Goal: Task Accomplishment & Management: Manage account settings

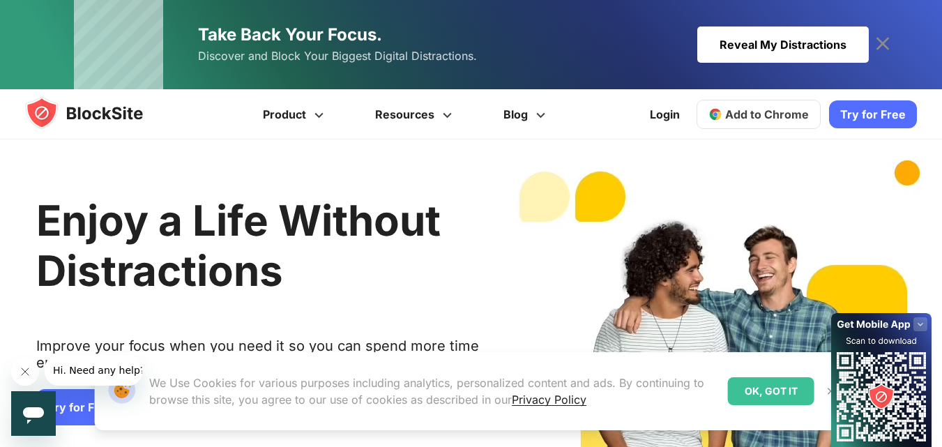
click at [743, 116] on span "Add to Chrome" at bounding box center [767, 114] width 84 height 14
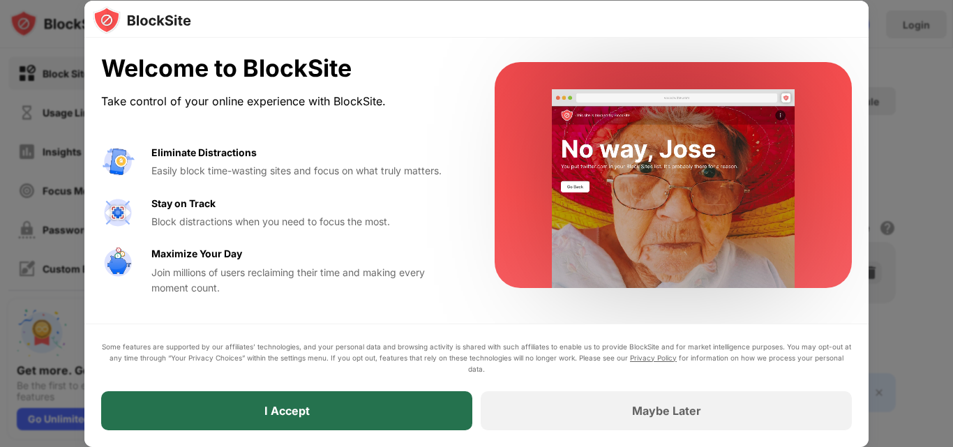
click at [416, 396] on div "I Accept" at bounding box center [286, 410] width 371 height 39
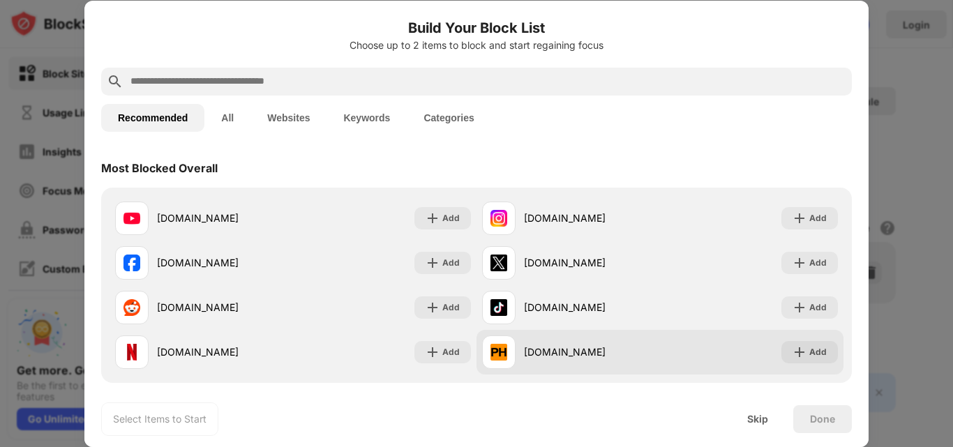
click at [534, 346] on div "[DOMAIN_NAME]" at bounding box center [592, 352] width 136 height 15
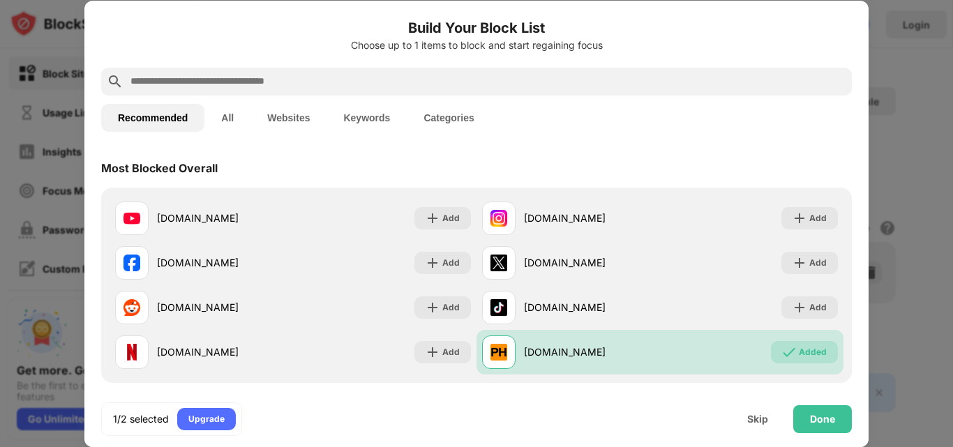
click at [451, 75] on input "text" at bounding box center [487, 81] width 717 height 17
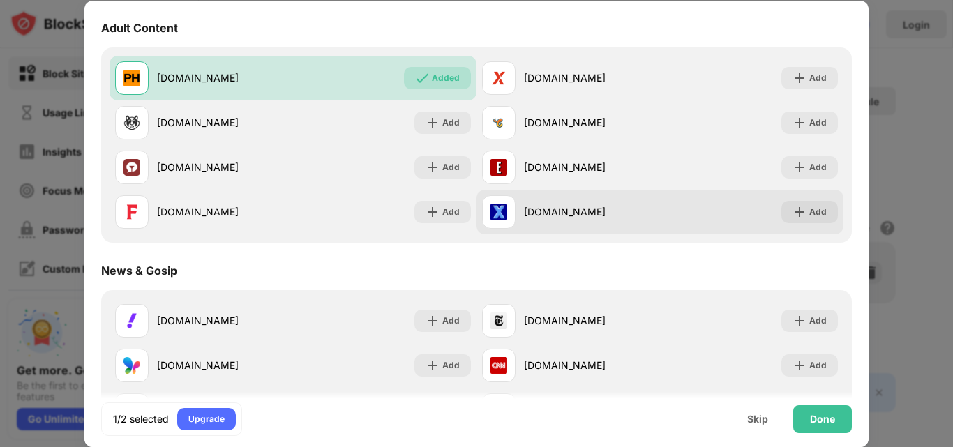
scroll to position [628, 0]
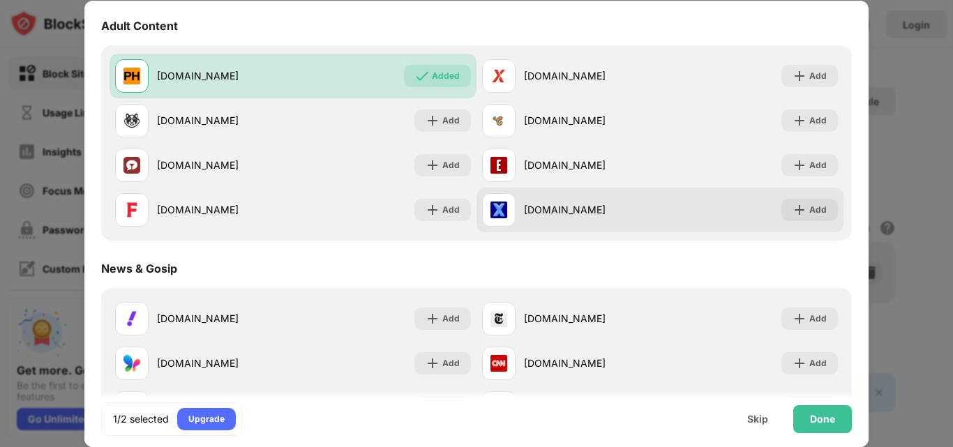
click at [638, 207] on div "[DOMAIN_NAME]" at bounding box center [592, 209] width 136 height 15
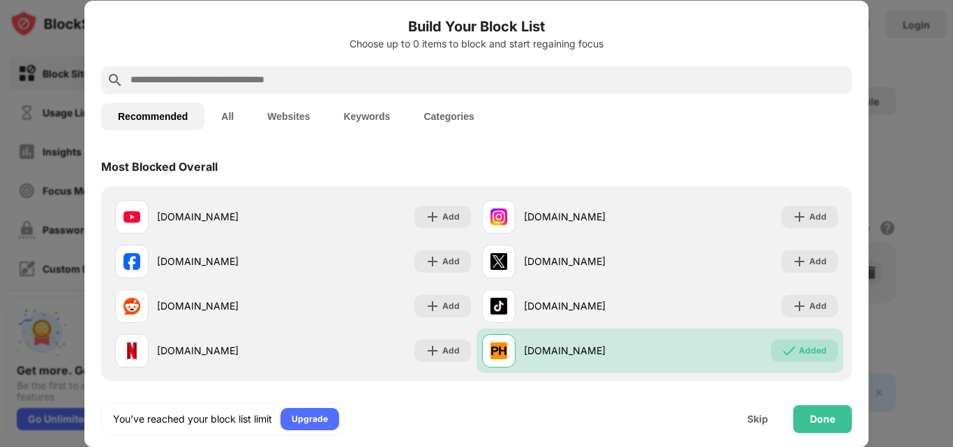
scroll to position [0, 0]
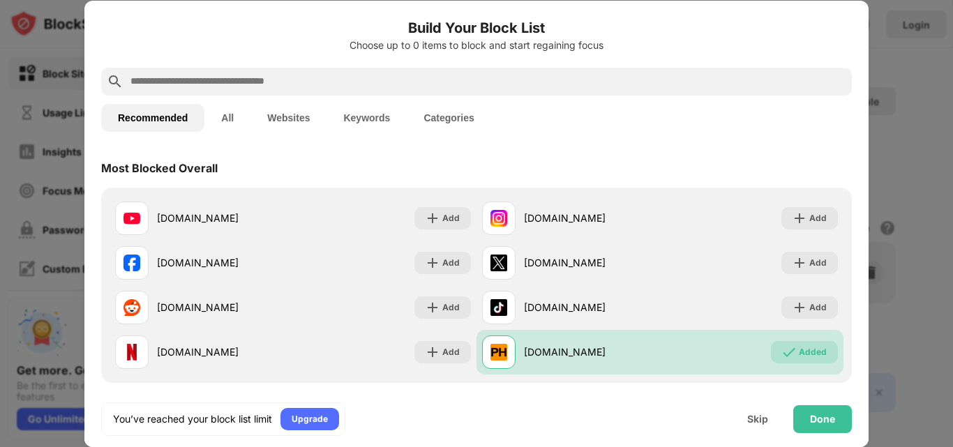
click at [456, 115] on button "Categories" at bounding box center [449, 118] width 84 height 28
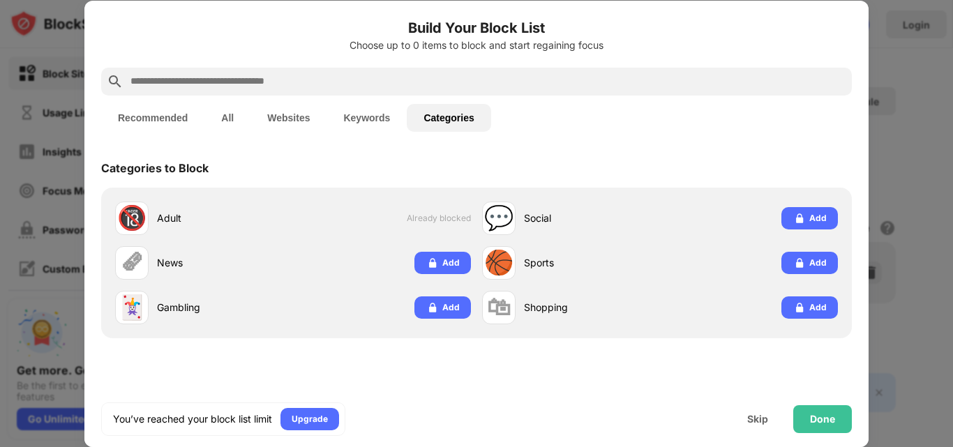
click at [219, 115] on button "All" at bounding box center [227, 118] width 46 height 28
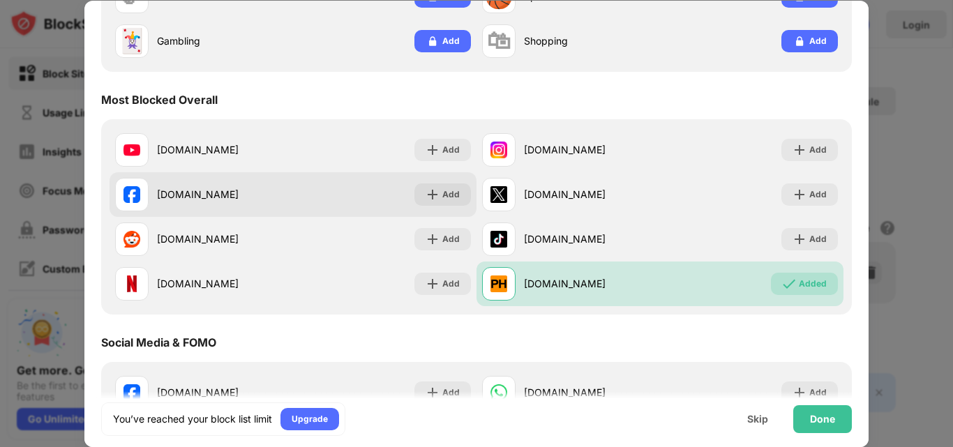
scroll to position [279, 0]
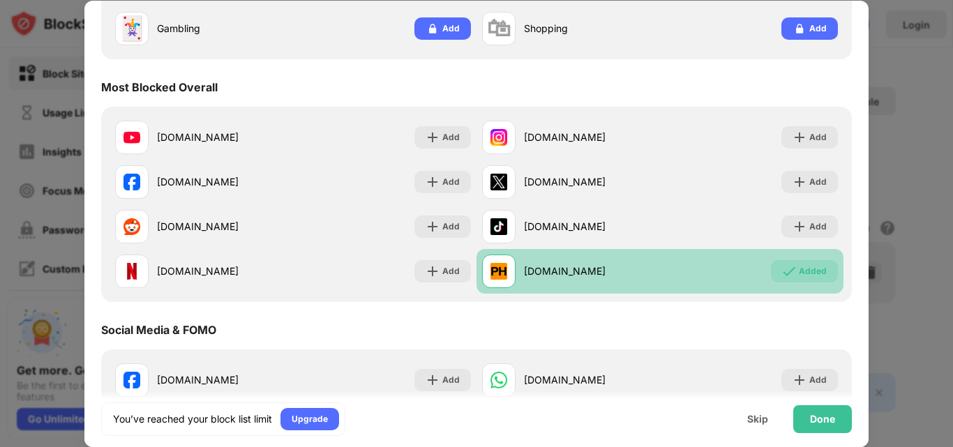
click at [558, 259] on div "[DOMAIN_NAME]" at bounding box center [571, 271] width 178 height 33
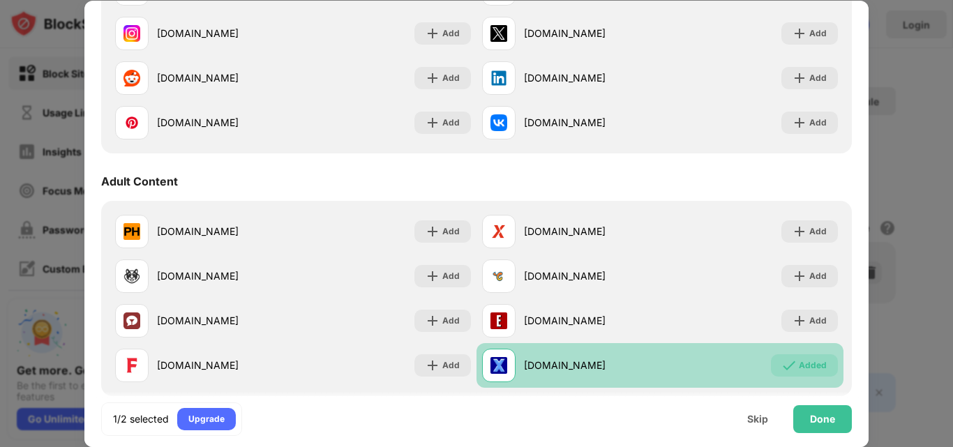
scroll to position [721, 0]
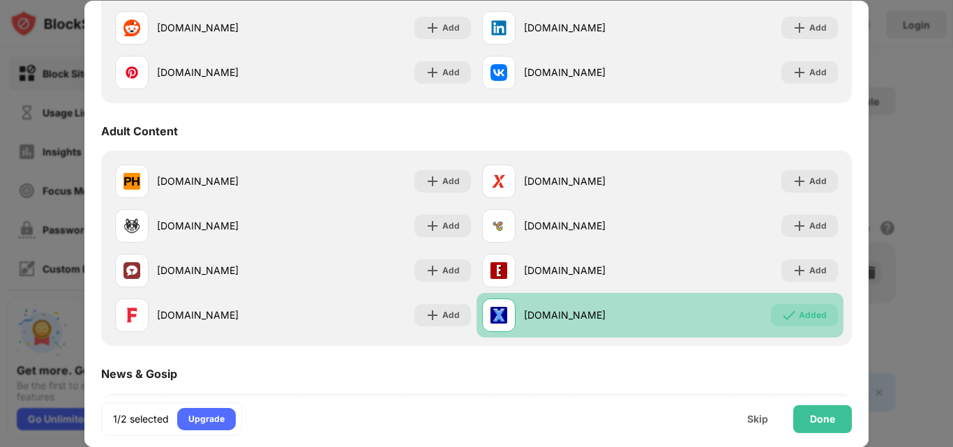
click at [594, 309] on div "[DOMAIN_NAME]" at bounding box center [592, 315] width 136 height 15
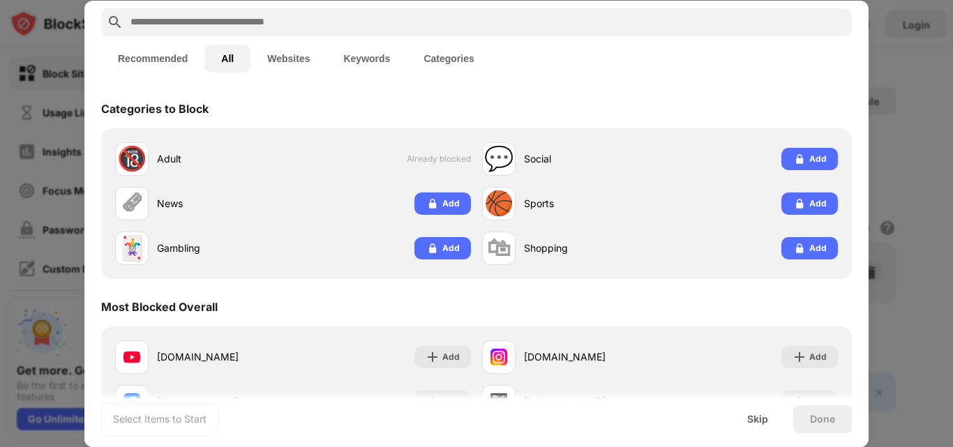
scroll to position [0, 0]
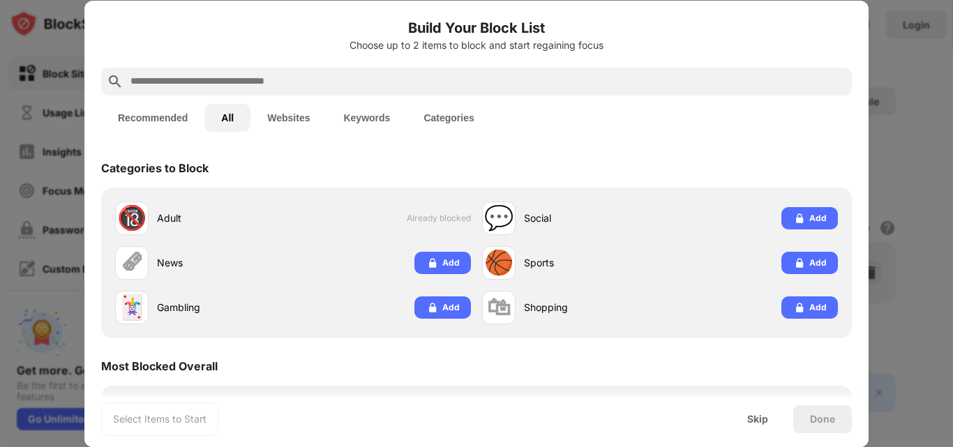
click at [448, 119] on button "Categories" at bounding box center [449, 118] width 84 height 28
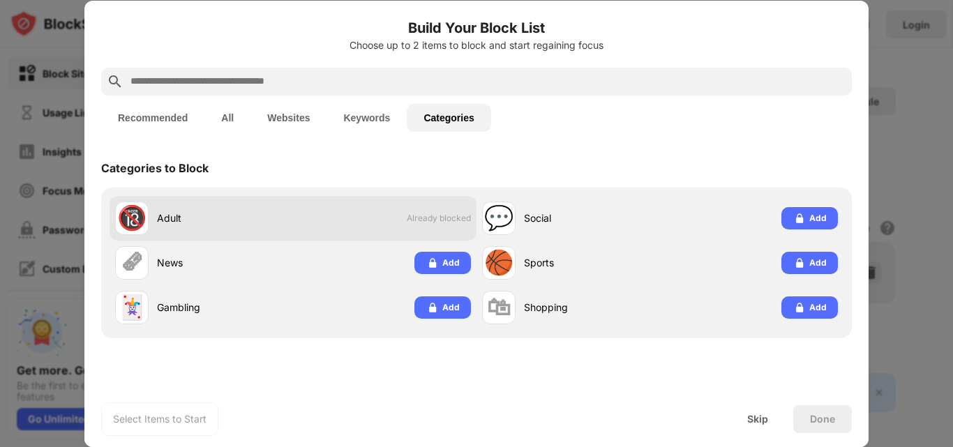
click at [427, 213] on span "Already blocked" at bounding box center [439, 218] width 64 height 10
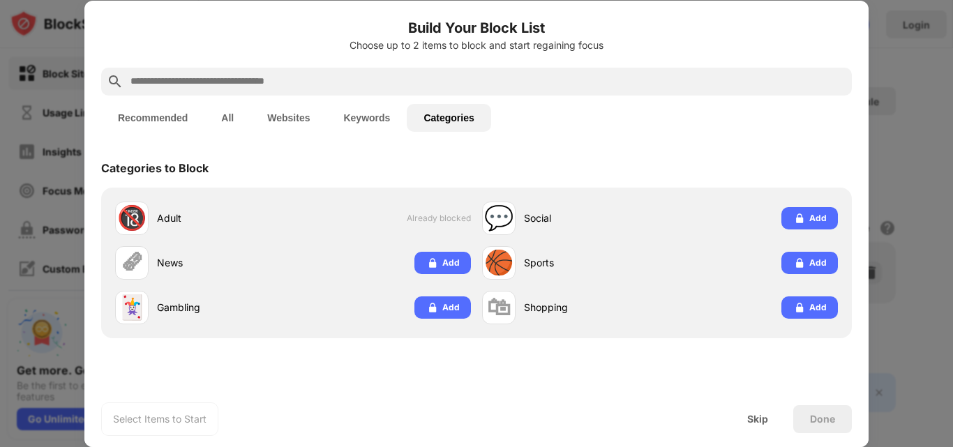
click at [234, 112] on button "All" at bounding box center [227, 118] width 46 height 28
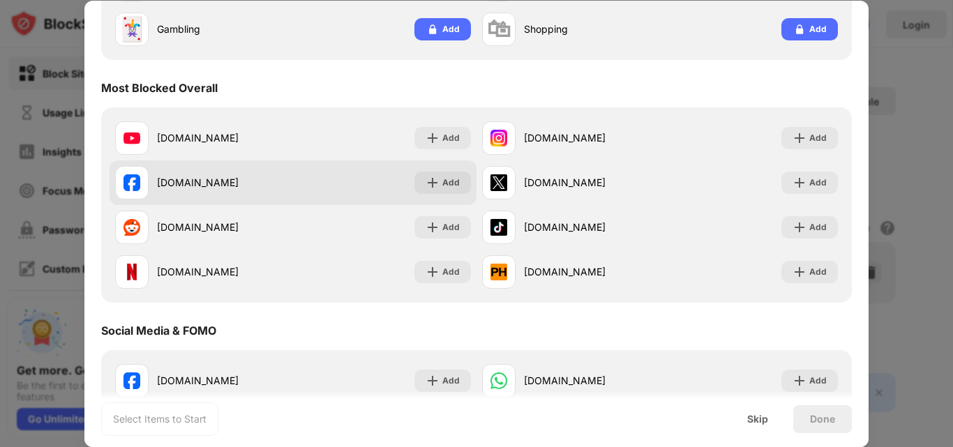
scroll to position [279, 0]
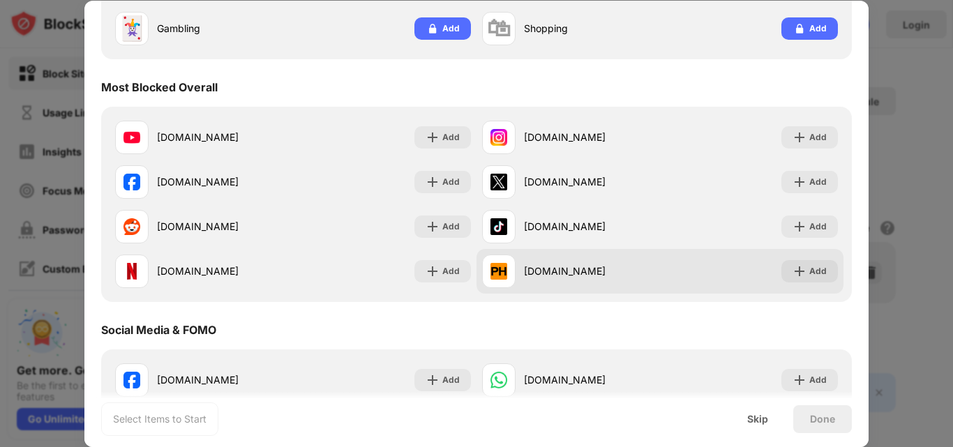
click at [564, 278] on div "[DOMAIN_NAME]" at bounding box center [571, 271] width 178 height 33
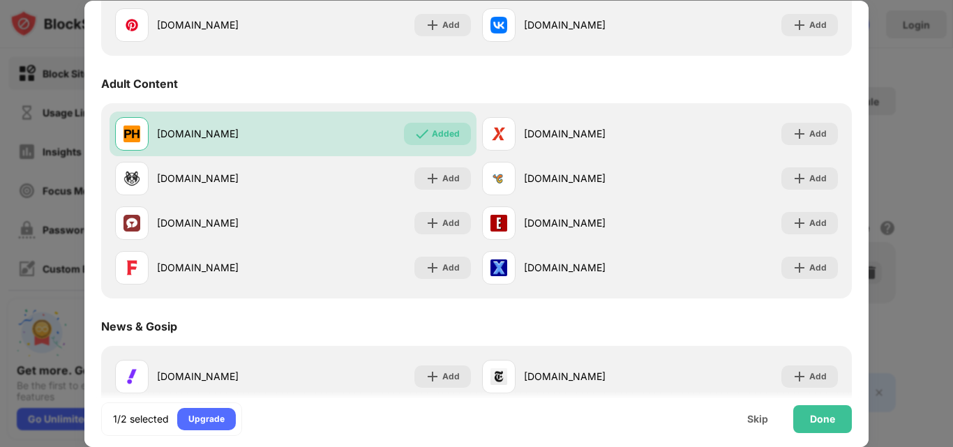
scroll to position [790, 0]
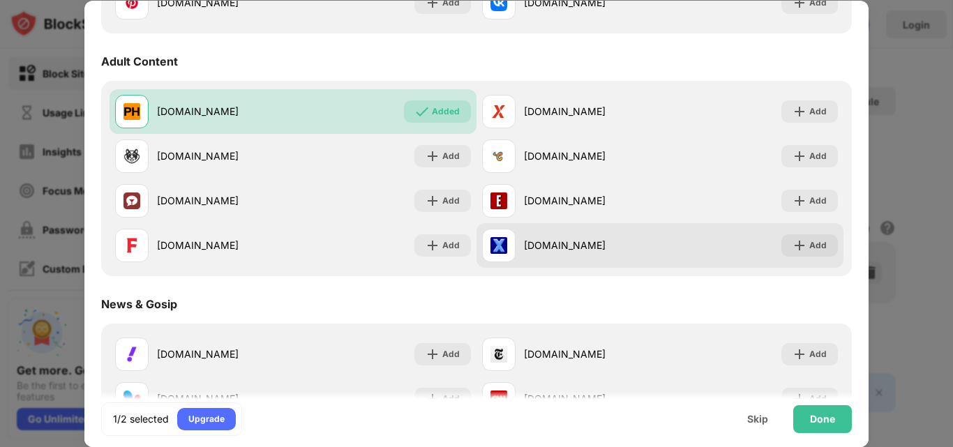
click at [690, 257] on div "[DOMAIN_NAME] Add" at bounding box center [659, 245] width 367 height 45
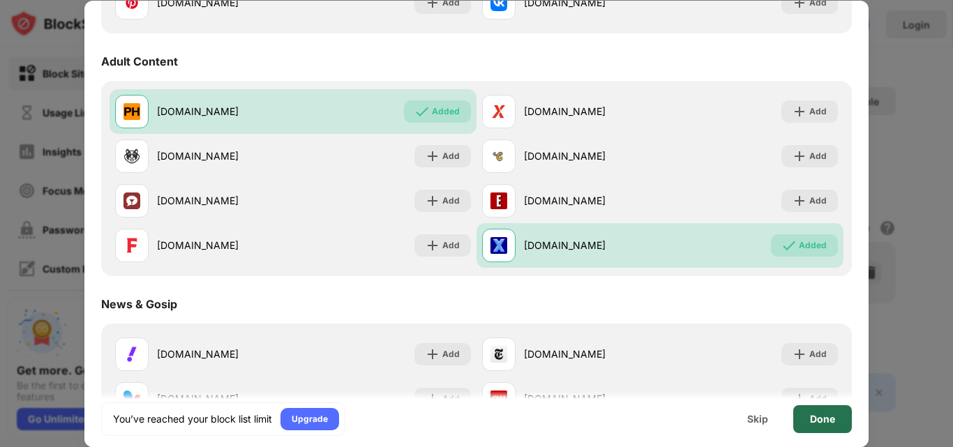
click at [837, 421] on div "Done" at bounding box center [822, 419] width 59 height 28
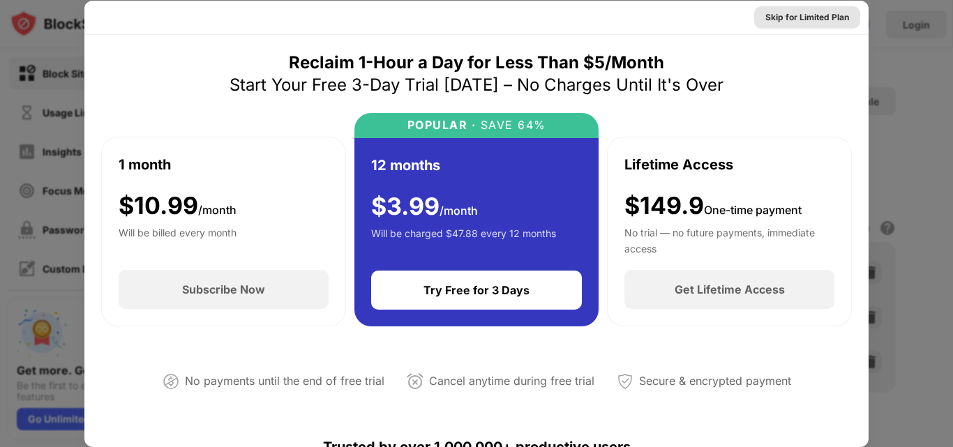
click at [799, 15] on div "Skip for Limited Plan" at bounding box center [807, 17] width 84 height 14
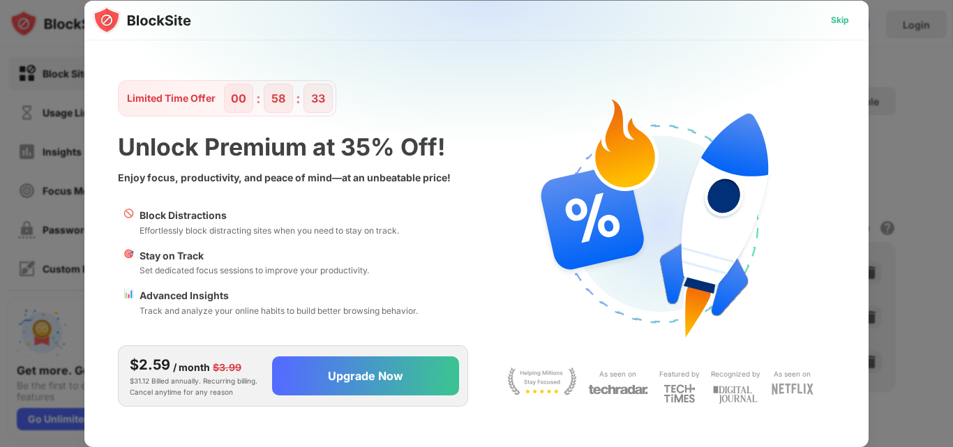
click at [829, 27] on div "Skip" at bounding box center [840, 20] width 40 height 22
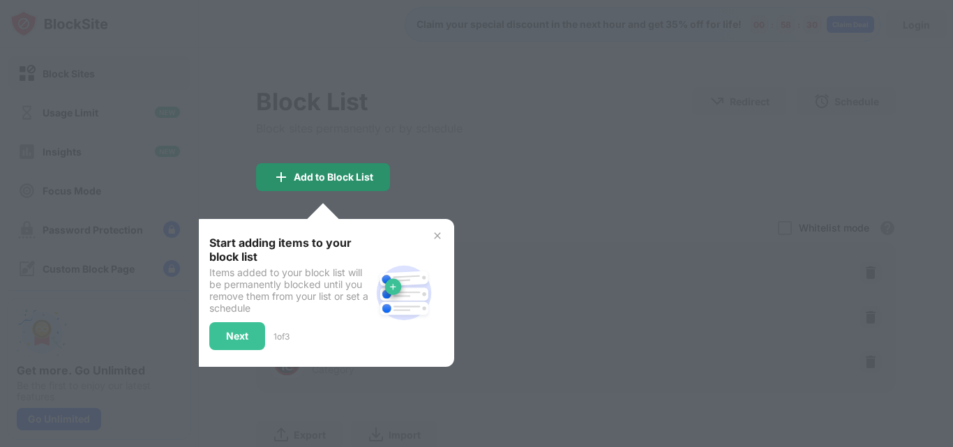
click at [330, 180] on div "Add to Block List" at bounding box center [334, 177] width 80 height 11
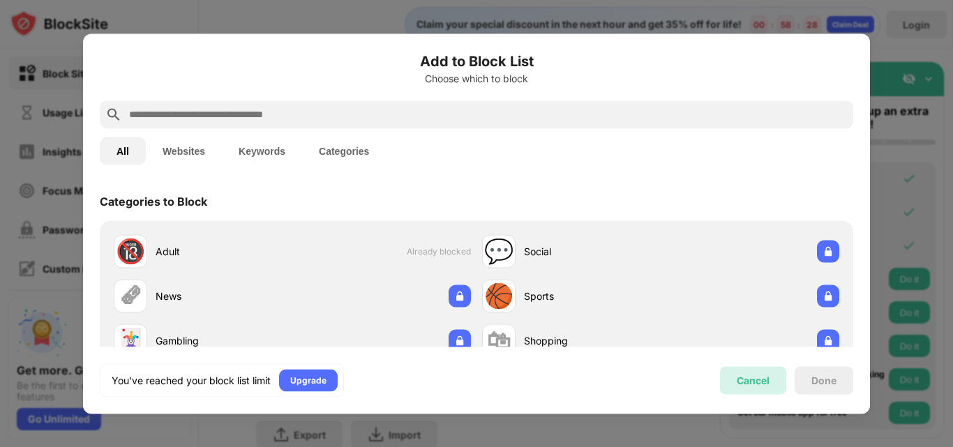
click at [728, 385] on div "Cancel" at bounding box center [753, 380] width 66 height 28
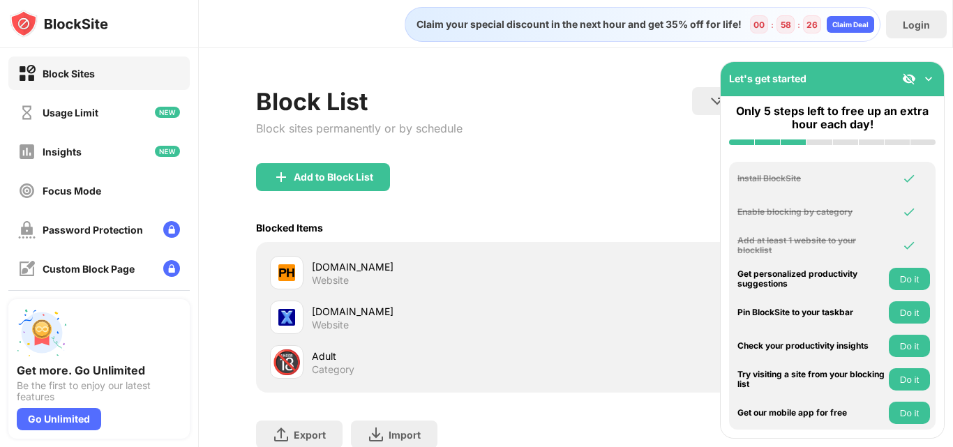
click at [914, 278] on button "Do it" at bounding box center [909, 279] width 41 height 22
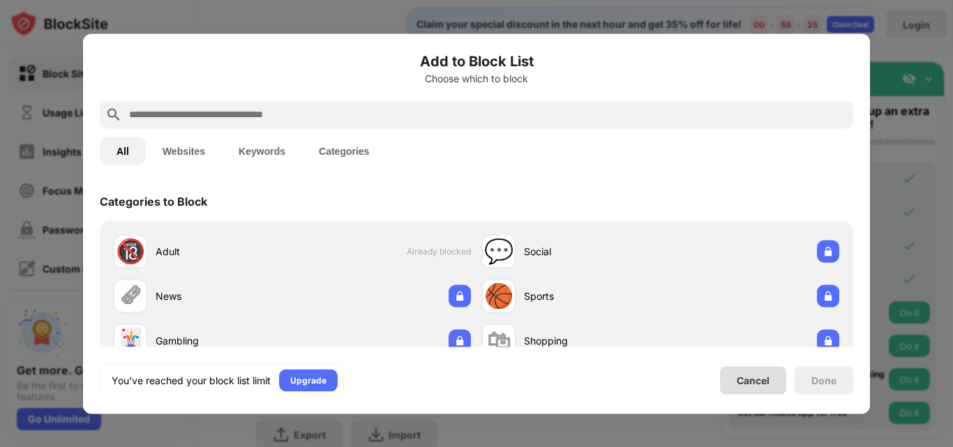
click at [750, 388] on div "Cancel" at bounding box center [753, 380] width 66 height 28
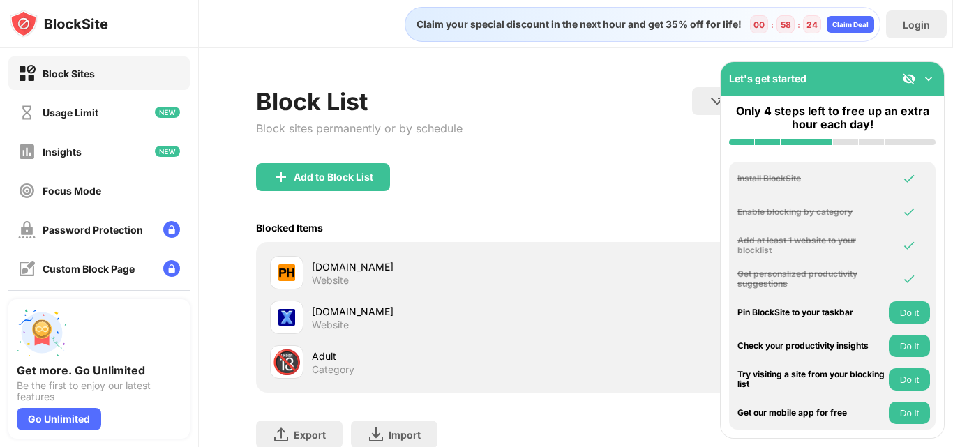
click at [903, 310] on button "Do it" at bounding box center [909, 312] width 41 height 22
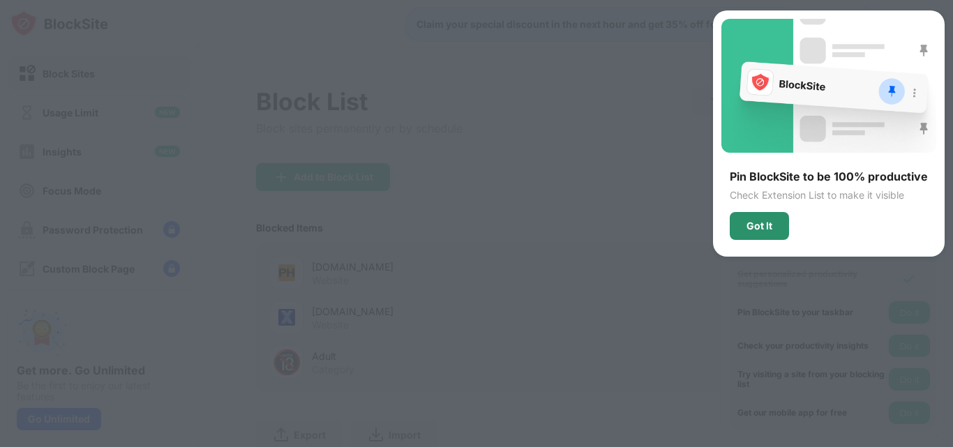
click at [773, 235] on div "Got It" at bounding box center [759, 226] width 59 height 28
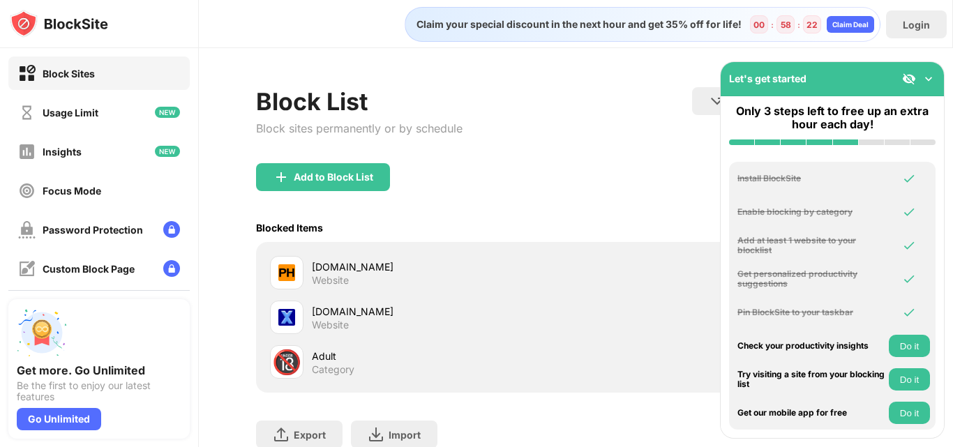
click at [903, 342] on button "Do it" at bounding box center [909, 346] width 41 height 22
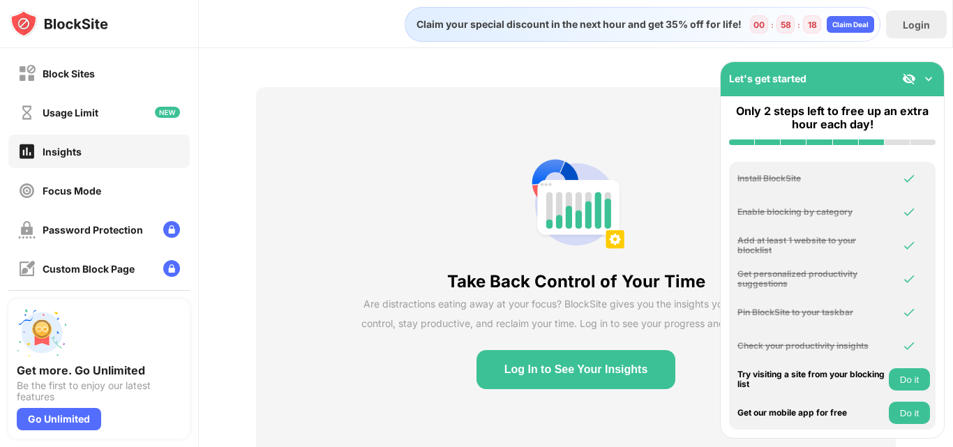
click at [587, 364] on button "Log In to See Your Insights" at bounding box center [575, 369] width 199 height 39
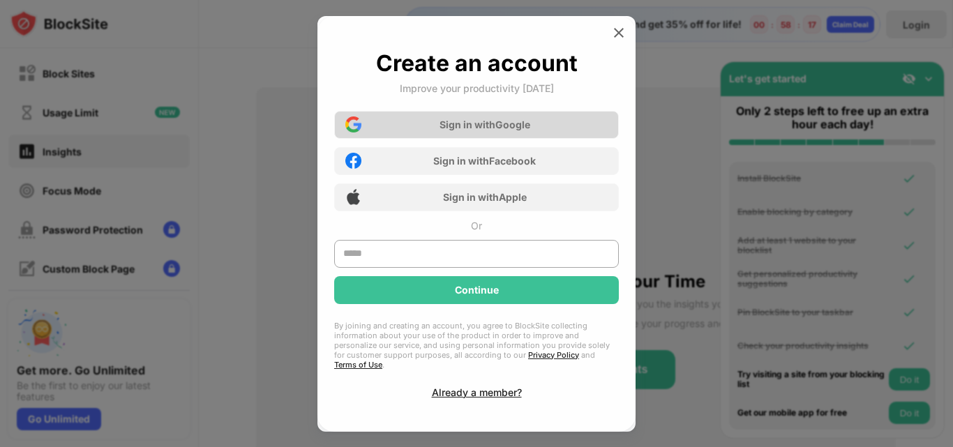
click at [539, 137] on div "Sign in with Google" at bounding box center [476, 125] width 285 height 28
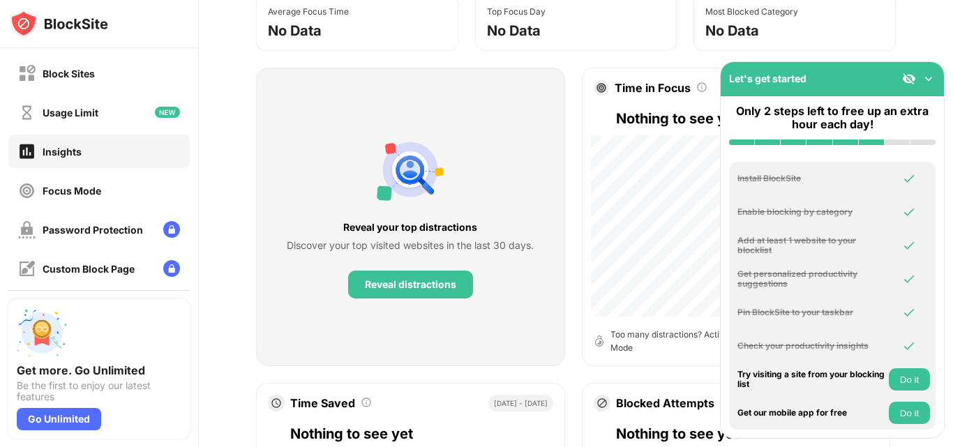
scroll to position [186, 0]
click at [434, 284] on div "Reveal distractions" at bounding box center [410, 284] width 125 height 28
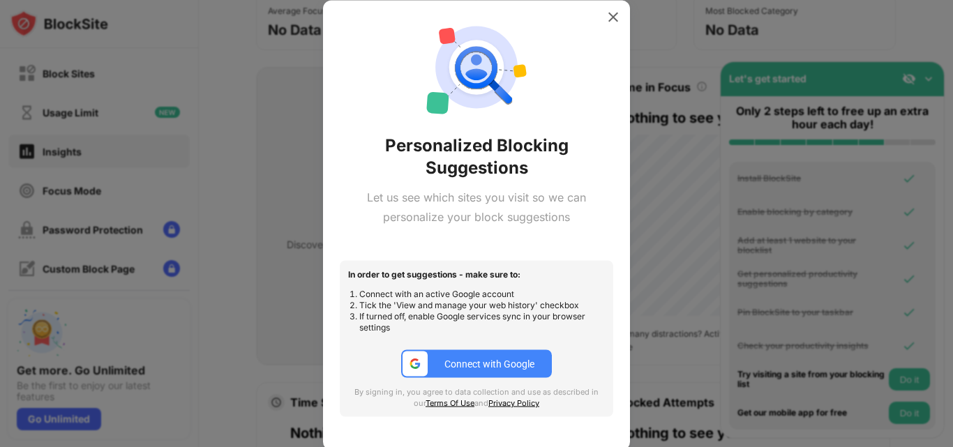
click at [485, 363] on div "Connect with Google" at bounding box center [489, 364] width 90 height 11
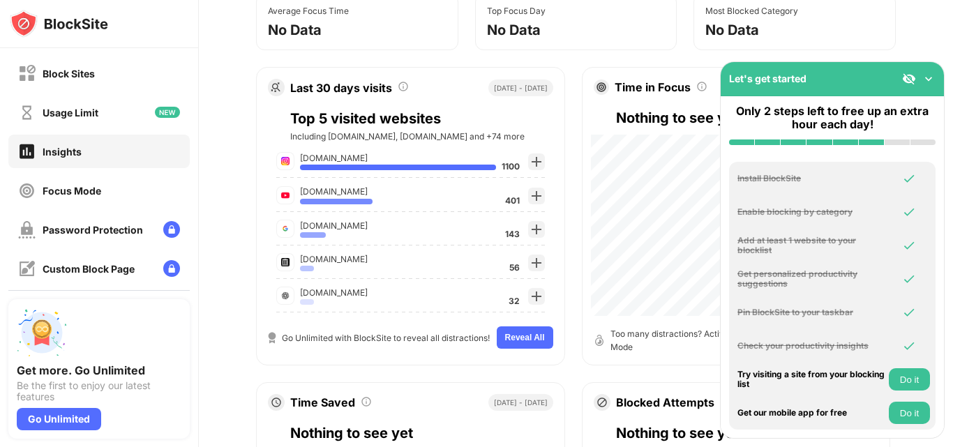
click at [502, 167] on div "1100" at bounding box center [511, 165] width 18 height 10
click at [358, 151] on div "[DOMAIN_NAME] 1100 Add to block List [DOMAIN_NAME] 401 Add to block List [DOMAI…" at bounding box center [410, 232] width 291 height 167
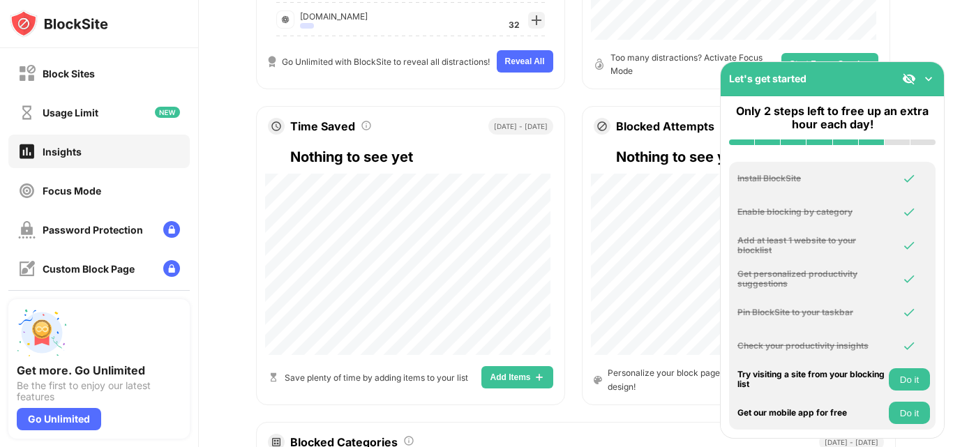
scroll to position [465, 0]
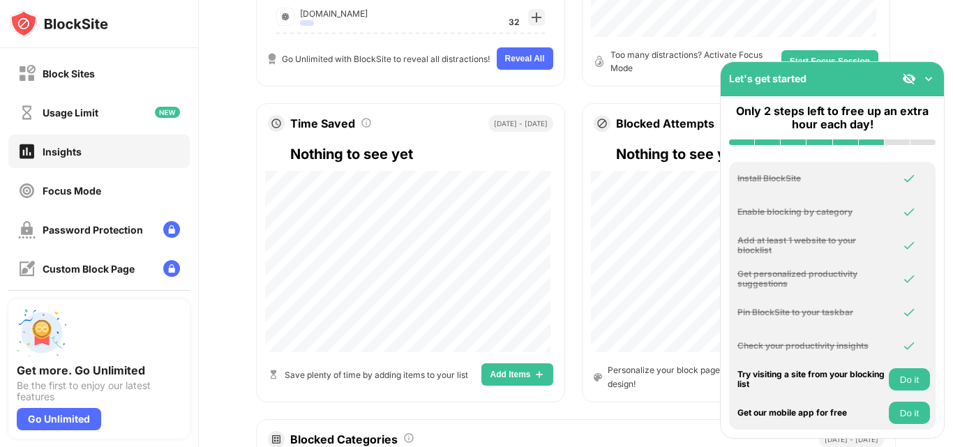
click at [910, 379] on button "Do it" at bounding box center [909, 379] width 41 height 22
click at [905, 415] on button "Do it" at bounding box center [909, 413] width 41 height 22
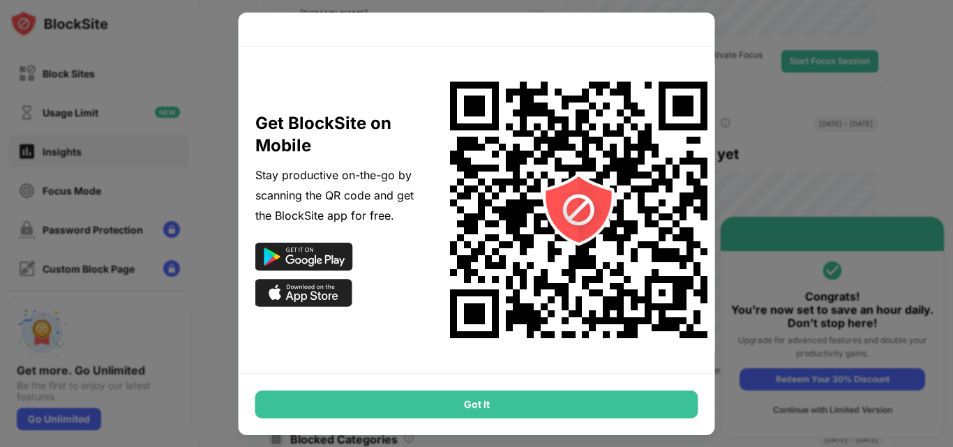
click at [693, 33] on div "Get BlockSite on Mobile Stay productive on-the-go by scanning the QR code and g…" at bounding box center [477, 224] width 476 height 423
click at [580, 403] on div "Got It" at bounding box center [476, 405] width 443 height 28
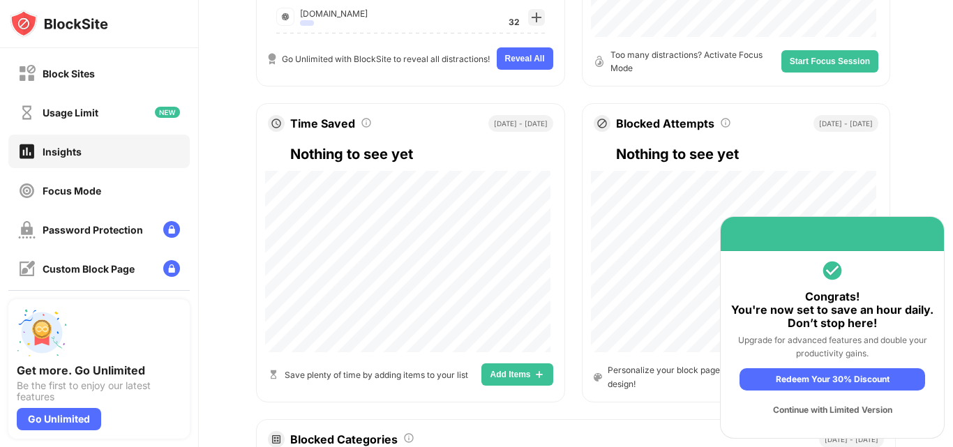
click at [857, 409] on div "Continue with Limited Version" at bounding box center [832, 410] width 186 height 22
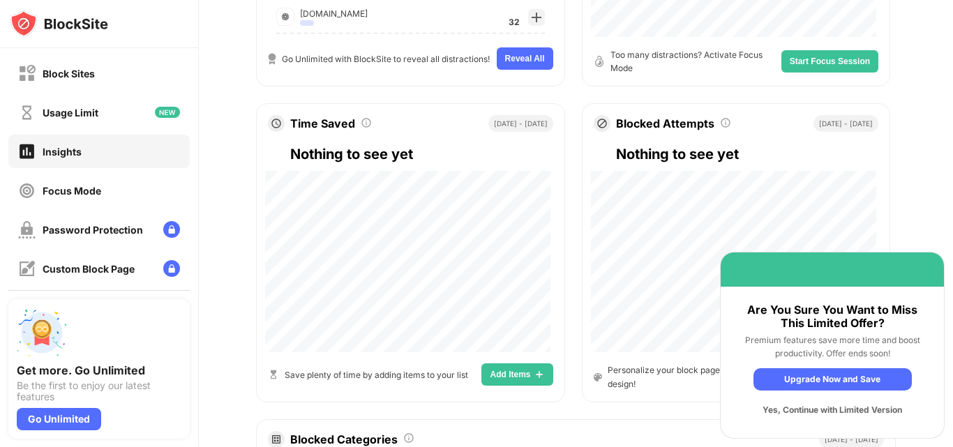
click at [814, 411] on div "Yes, Continue with Limited Version" at bounding box center [832, 410] width 158 height 22
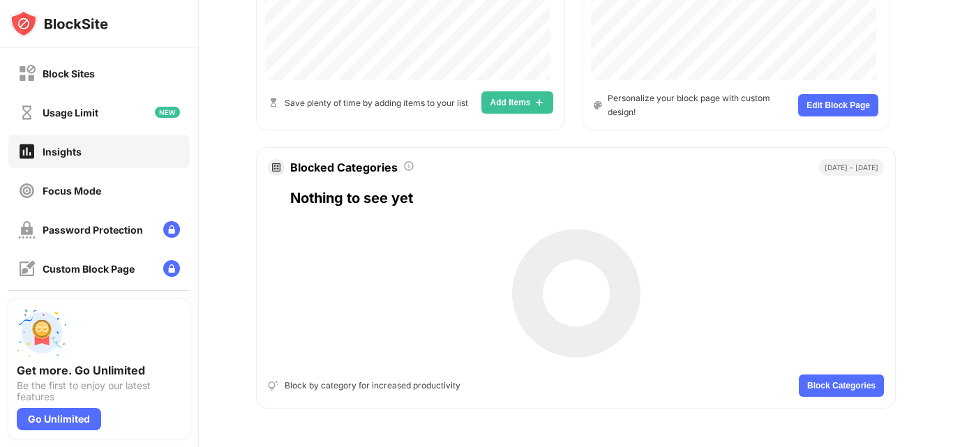
scroll to position [748, 0]
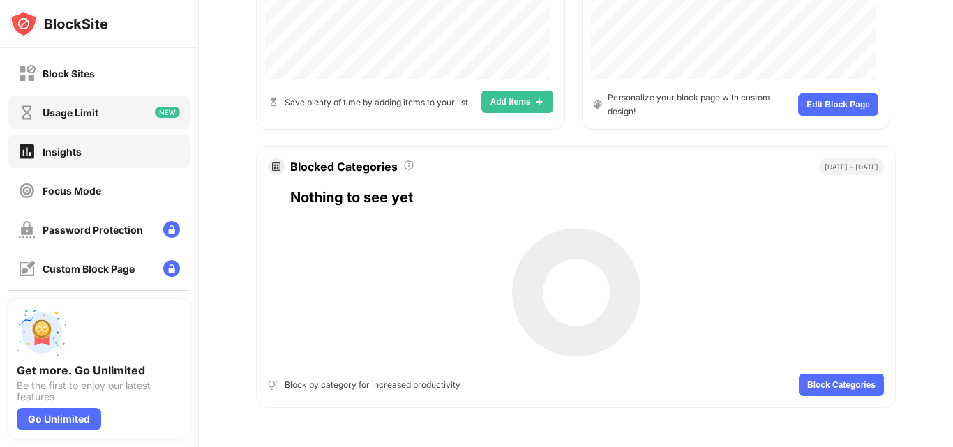
click at [104, 118] on div "Usage Limit" at bounding box center [98, 112] width 181 height 33
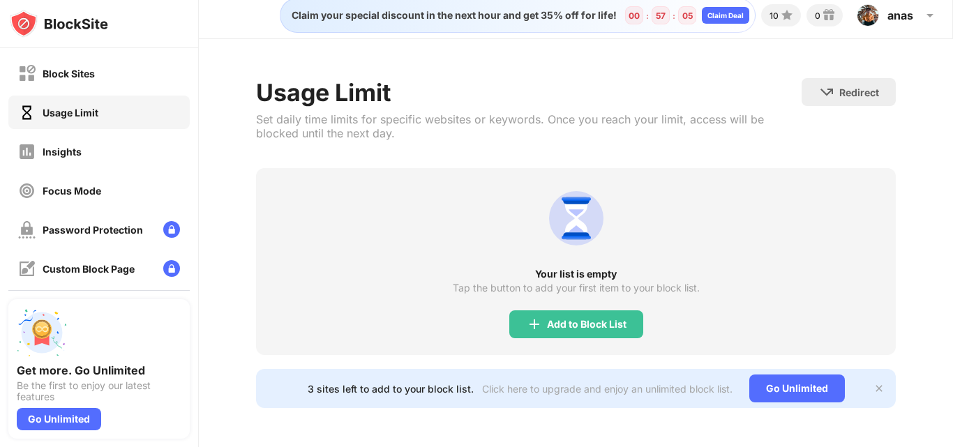
scroll to position [20, 0]
